Goal: Check status: Check status

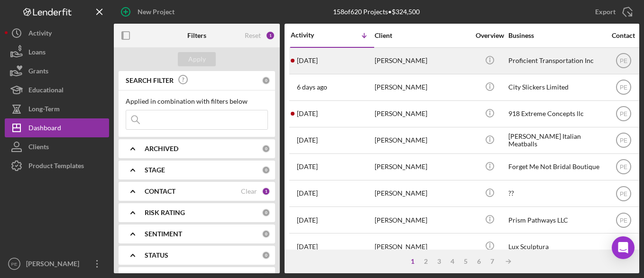
click at [306, 59] on time "[DATE]" at bounding box center [307, 61] width 21 height 8
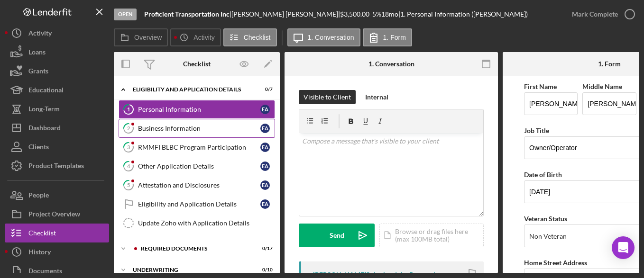
scroll to position [78, 0]
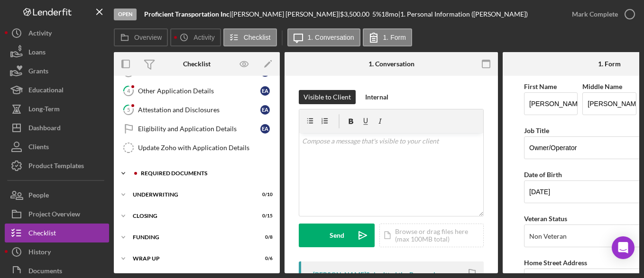
click at [174, 173] on div "Required Documents" at bounding box center [203, 174] width 140 height 6
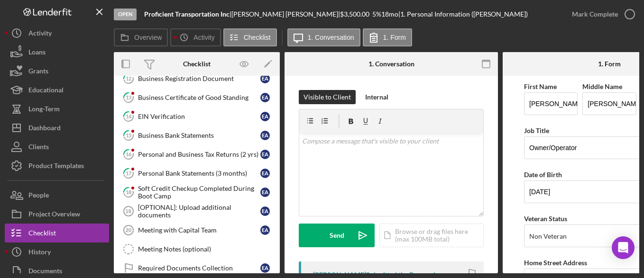
scroll to position [356, 0]
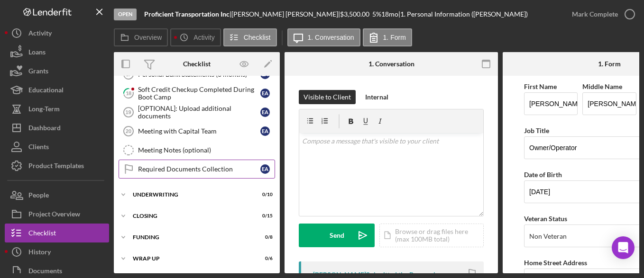
click at [172, 170] on link "Required Documents Collection Required Documents Collection E A" at bounding box center [197, 169] width 156 height 19
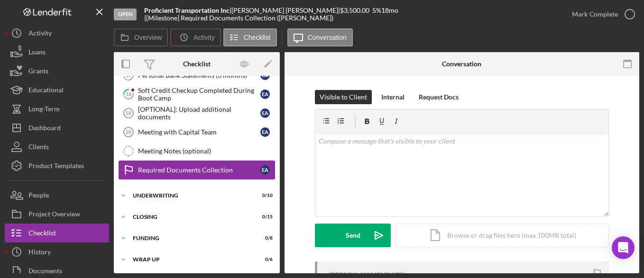
scroll to position [403, 0]
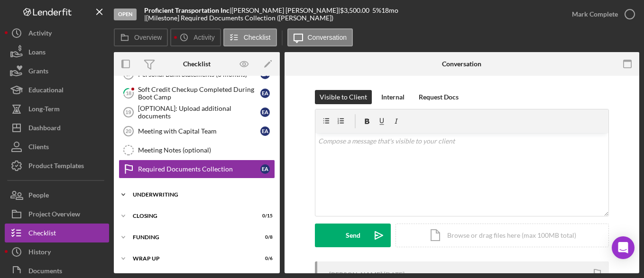
click at [165, 195] on div "Underwriting" at bounding box center [200, 195] width 135 height 6
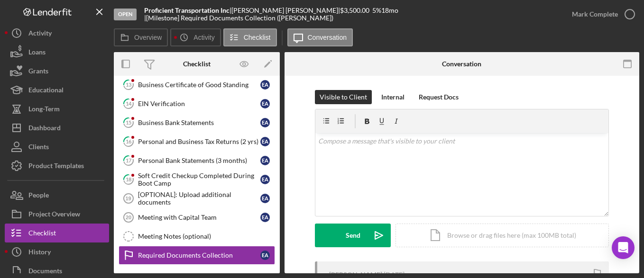
scroll to position [314, 0]
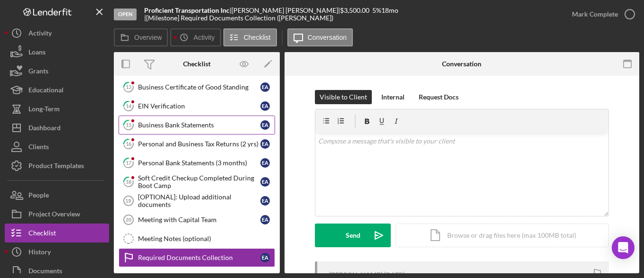
click at [200, 119] on link "15 Business Bank Statements E A" at bounding box center [197, 125] width 156 height 19
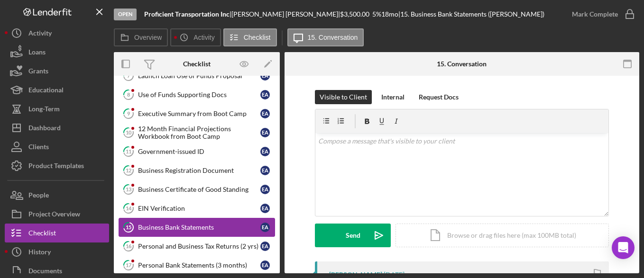
scroll to position [209, 0]
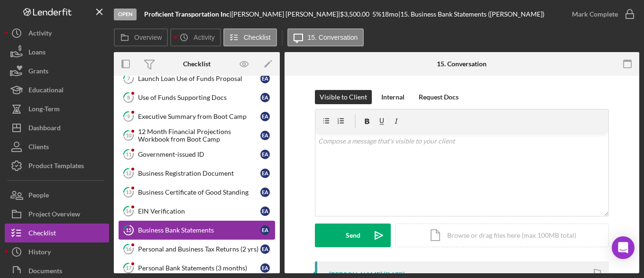
click at [200, 119] on div "Executive Summary from Boot Camp" at bounding box center [199, 117] width 122 height 8
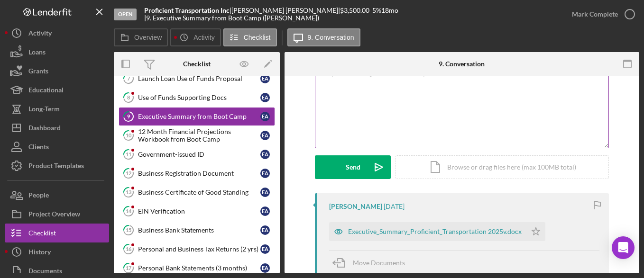
scroll to position [187, 0]
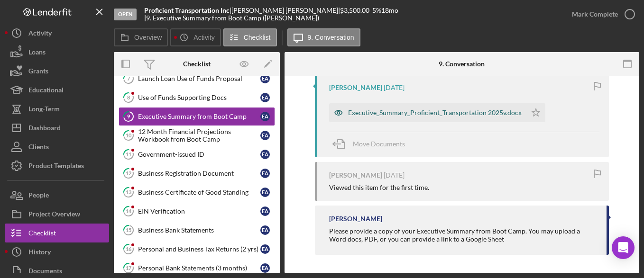
click at [396, 119] on div "Executive_Summary_Proficient_Transportation 2025v.docx" at bounding box center [427, 112] width 197 height 19
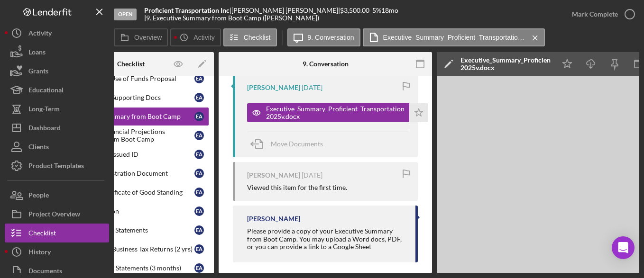
scroll to position [0, 148]
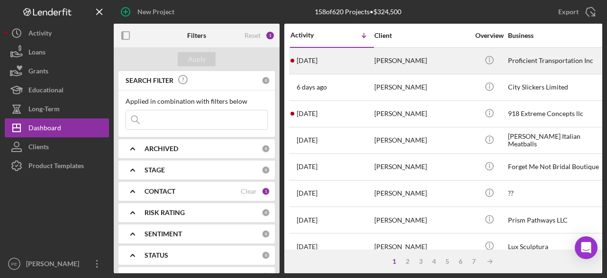
click at [369, 63] on div "4 days ago Eloy Archuleta JR" at bounding box center [332, 60] width 83 height 25
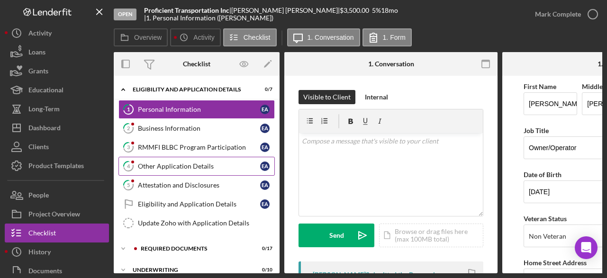
scroll to position [78, 0]
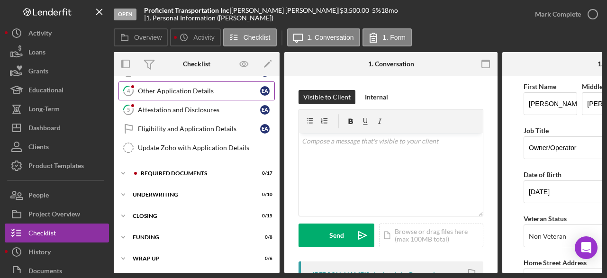
click at [196, 174] on div "Icon/Expander Required Documents 0 / 17" at bounding box center [197, 173] width 166 height 19
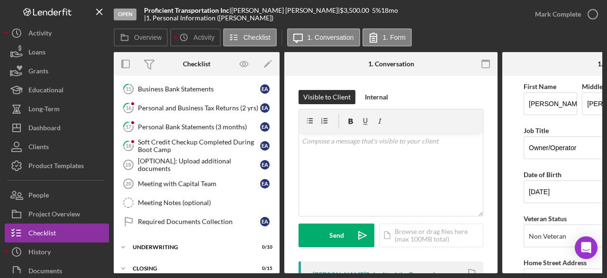
scroll to position [359, 0]
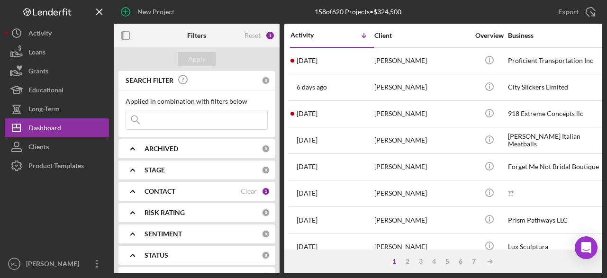
click at [208, 120] on input at bounding box center [196, 119] width 141 height 19
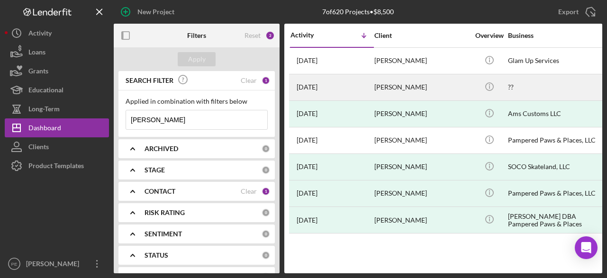
type input "amanda johnson"
click at [338, 92] on div "4 months ago Amanda Johnson" at bounding box center [332, 87] width 83 height 25
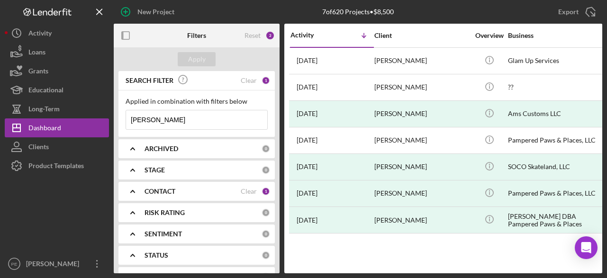
click at [229, 117] on input "[PERSON_NAME]" at bounding box center [196, 119] width 141 height 19
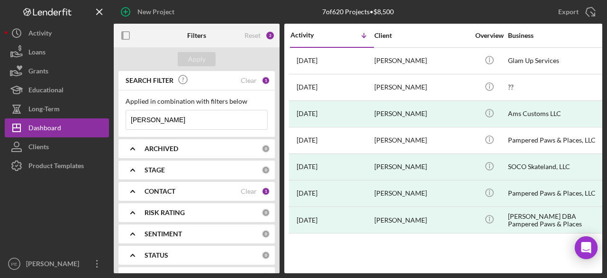
click at [244, 122] on input "[PERSON_NAME]" at bounding box center [196, 119] width 141 height 19
click at [250, 83] on div "Clear" at bounding box center [249, 81] width 16 height 8
click at [207, 58] on button "Apply" at bounding box center [197, 59] width 38 height 14
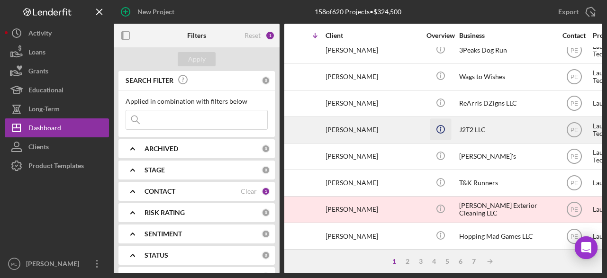
scroll to position [250, 0]
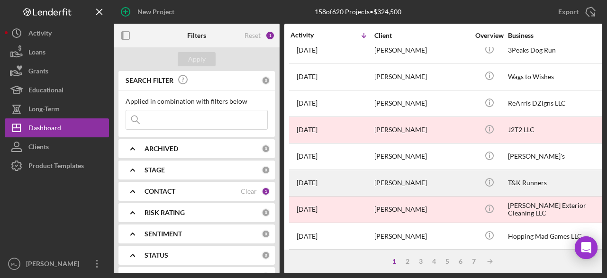
click at [429, 181] on div "[PERSON_NAME]" at bounding box center [422, 183] width 95 height 25
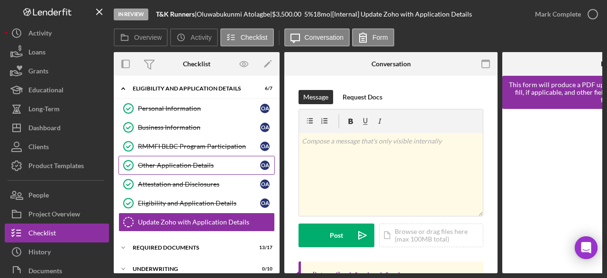
scroll to position [78, 0]
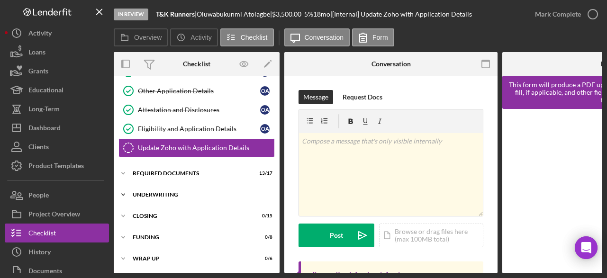
click at [161, 189] on div "Icon/Expander Underwriting 0 / 10" at bounding box center [197, 194] width 166 height 19
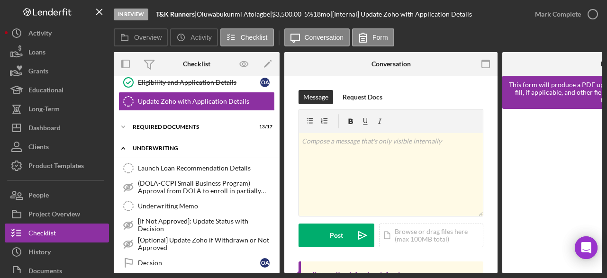
scroll to position [122, 0]
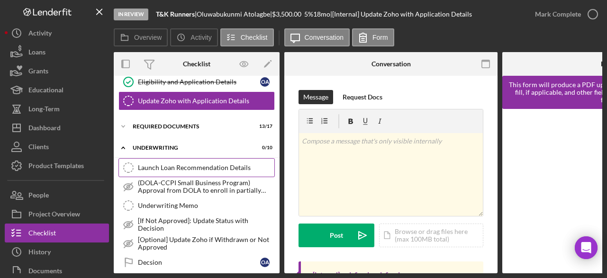
click at [171, 171] on div "Launch Loan Recommendation Details" at bounding box center [206, 168] width 137 height 8
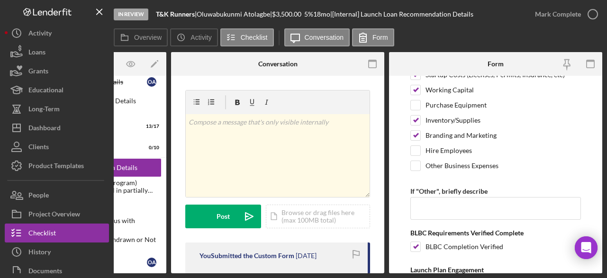
scroll to position [353, 0]
